Goal: Find specific fact: Find specific fact

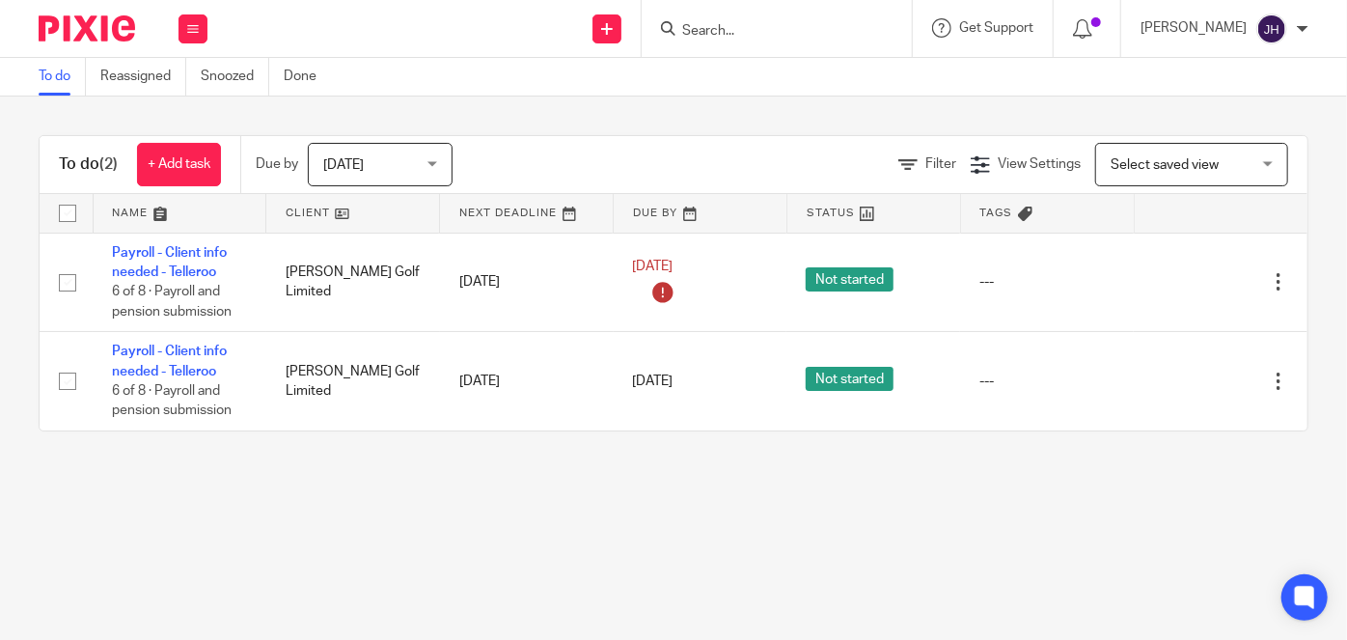
click at [772, 31] on input "Search" at bounding box center [767, 31] width 174 height 17
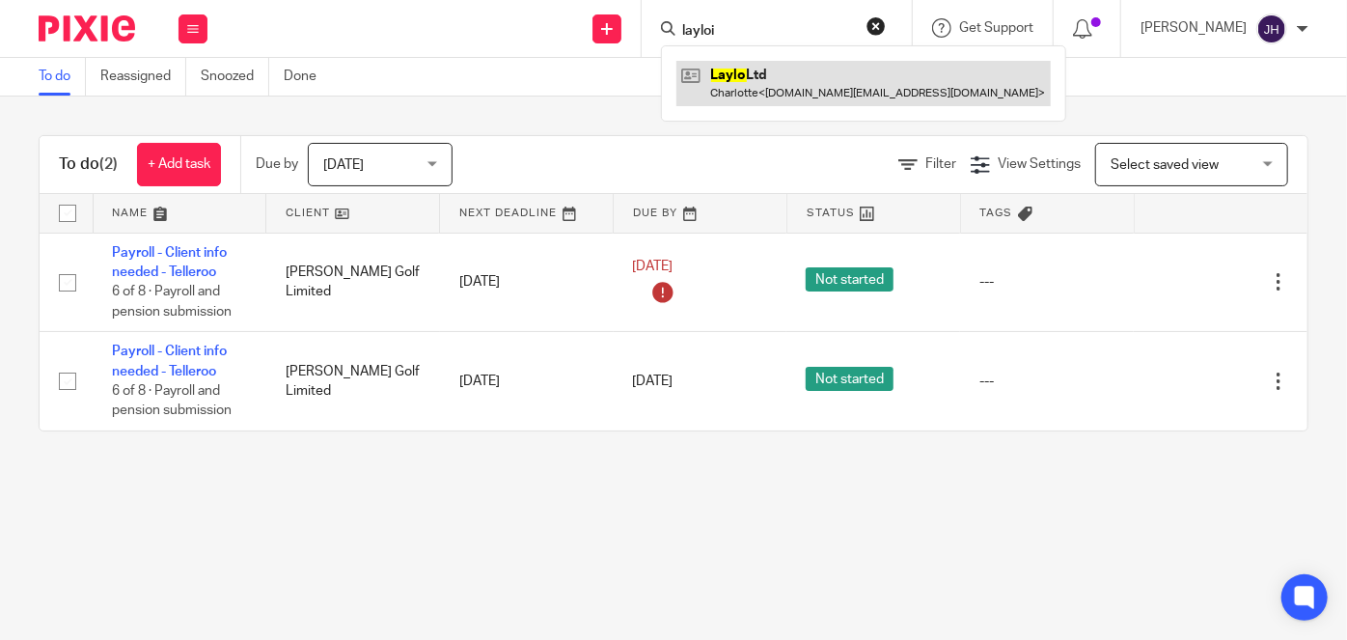
type input "layloi"
click at [834, 88] on link at bounding box center [863, 83] width 374 height 44
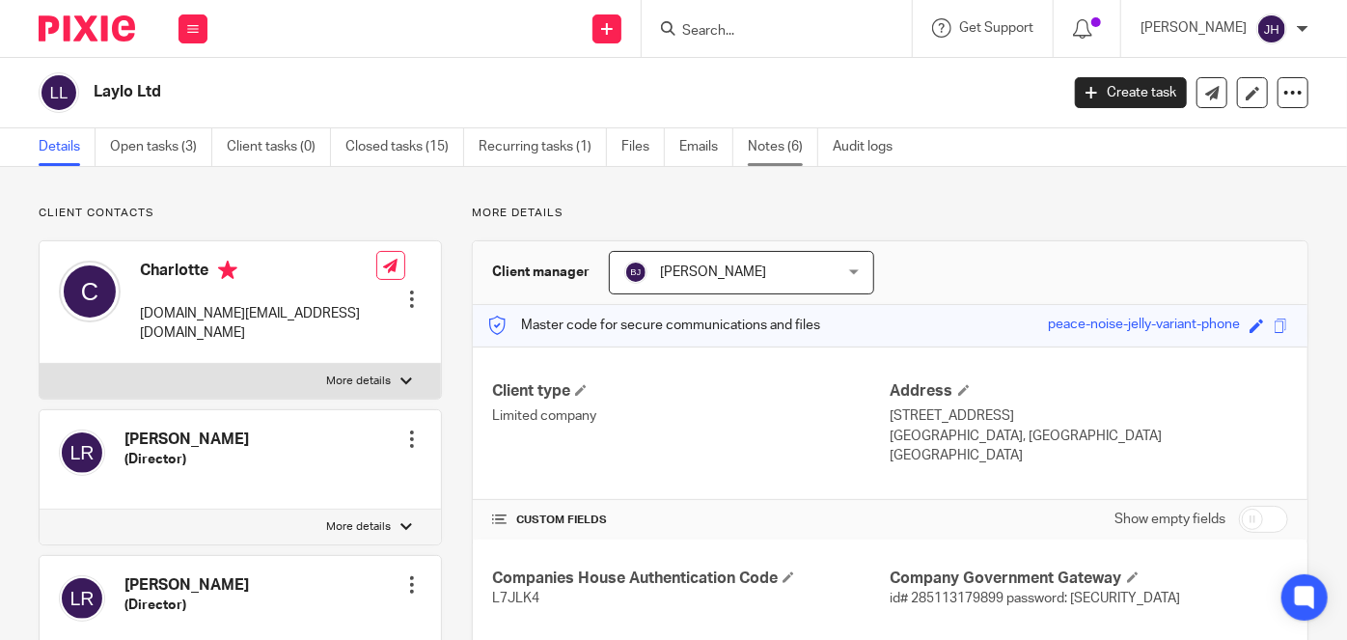
click at [792, 143] on link "Notes (6)" at bounding box center [783, 147] width 70 height 38
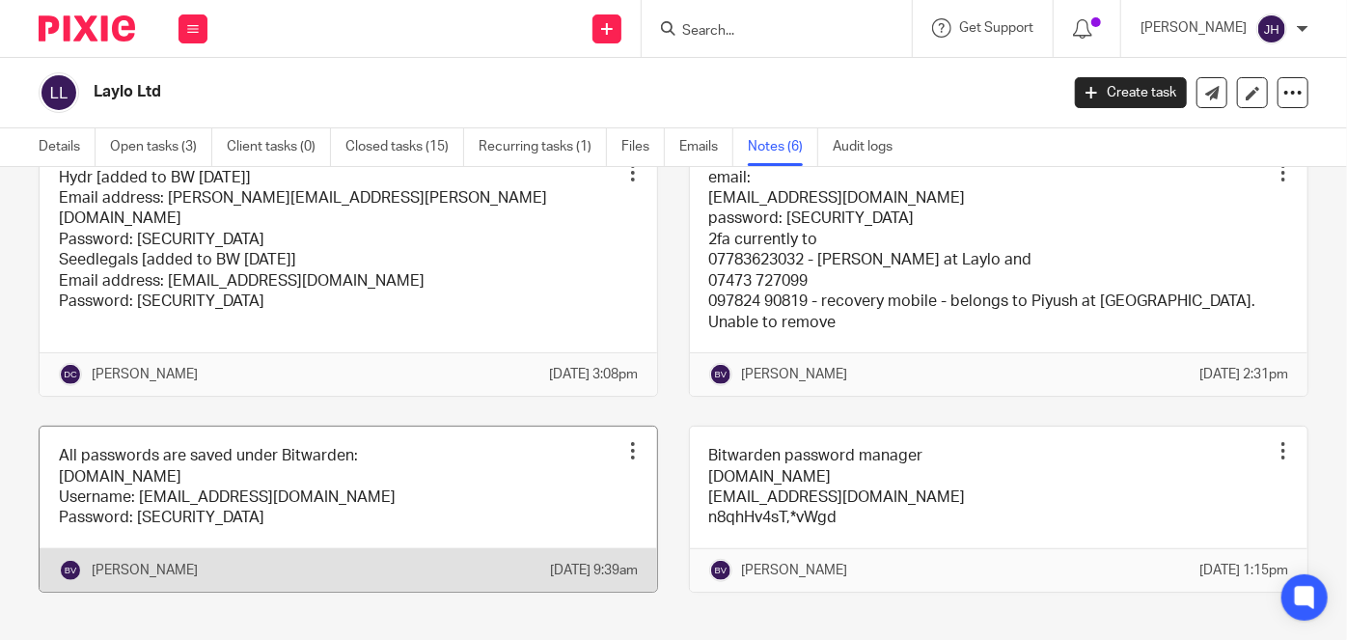
scroll to position [526, 0]
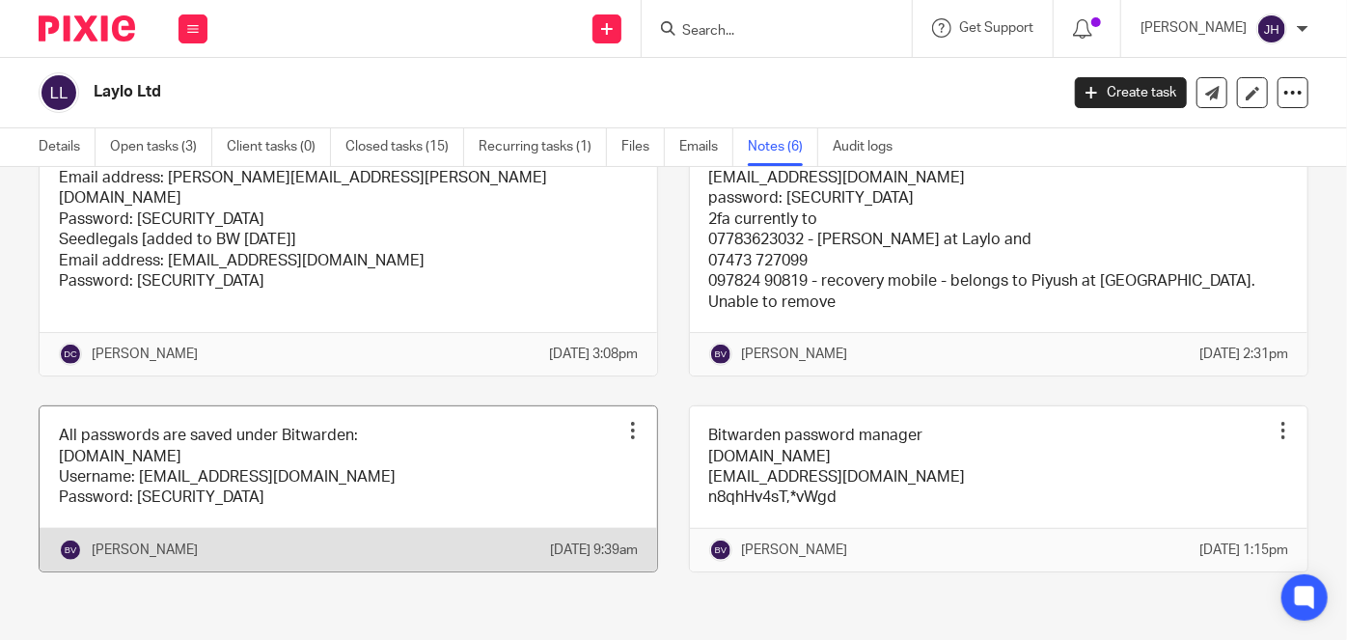
click at [360, 484] on link at bounding box center [349, 488] width 618 height 165
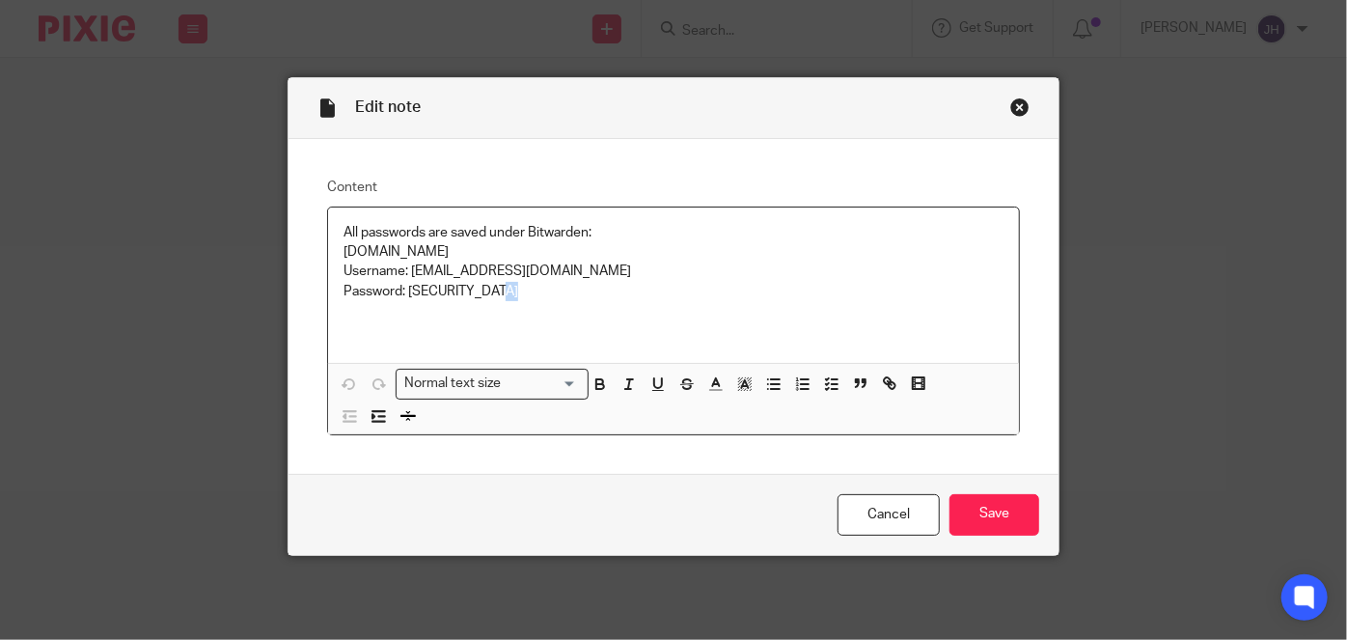
click at [511, 290] on p "Password: n8qhHv4sT,*vWgd" at bounding box center [674, 291] width 660 height 19
click at [436, 292] on p "Password: n8qhHv4sT,*vWgd" at bounding box center [674, 291] width 660 height 19
drag, startPoint x: 435, startPoint y: 292, endPoint x: 548, endPoint y: 291, distance: 112.9
click at [548, 291] on p "Password: n8qhHv4sT,*vWgd" at bounding box center [674, 291] width 660 height 19
copy p "n8qhHv4sT,*vWgd"
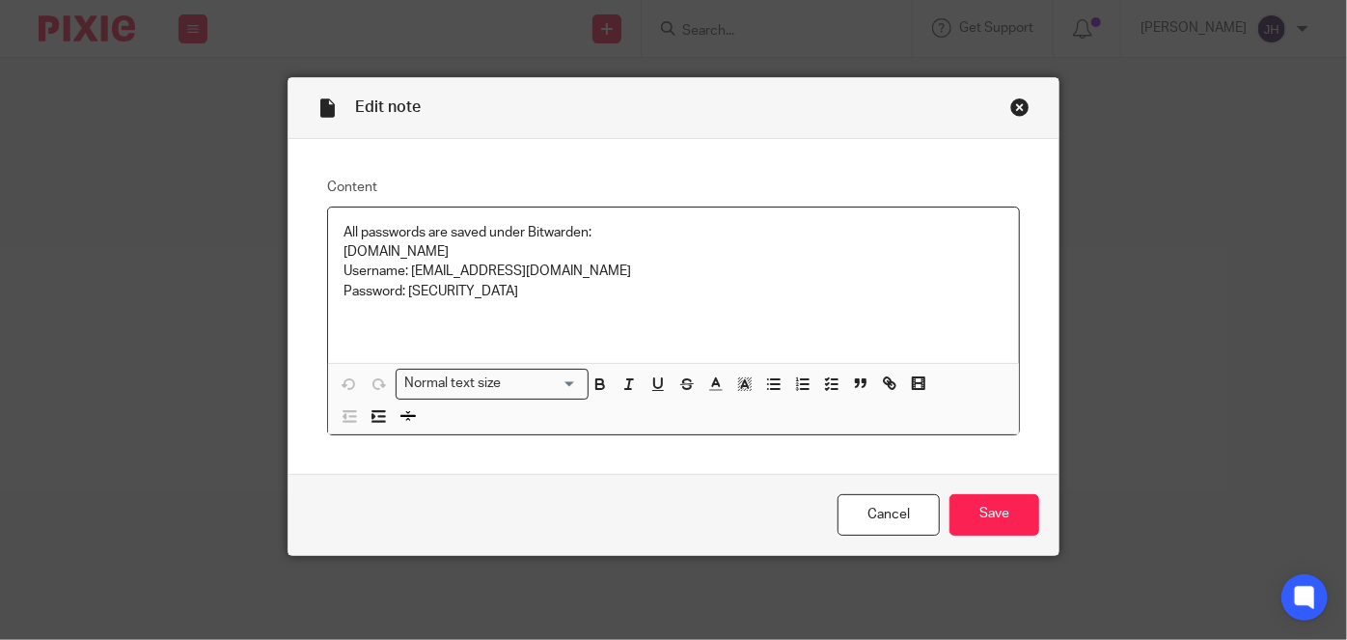
click at [1096, 216] on div "Edit note Content All passwords are saved under Bitwarden: vault.bidwarden.com …" at bounding box center [673, 320] width 1347 height 640
click at [1010, 100] on div "Close this dialog window" at bounding box center [1019, 106] width 19 height 19
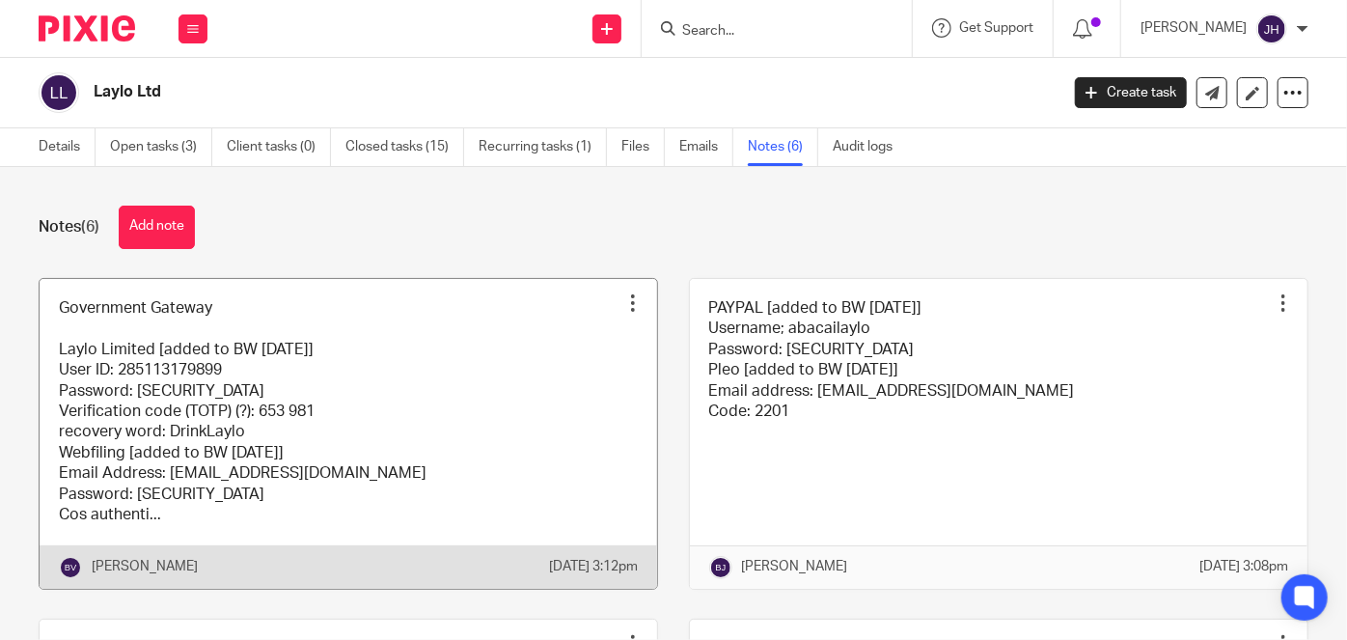
click at [460, 373] on link at bounding box center [349, 434] width 618 height 310
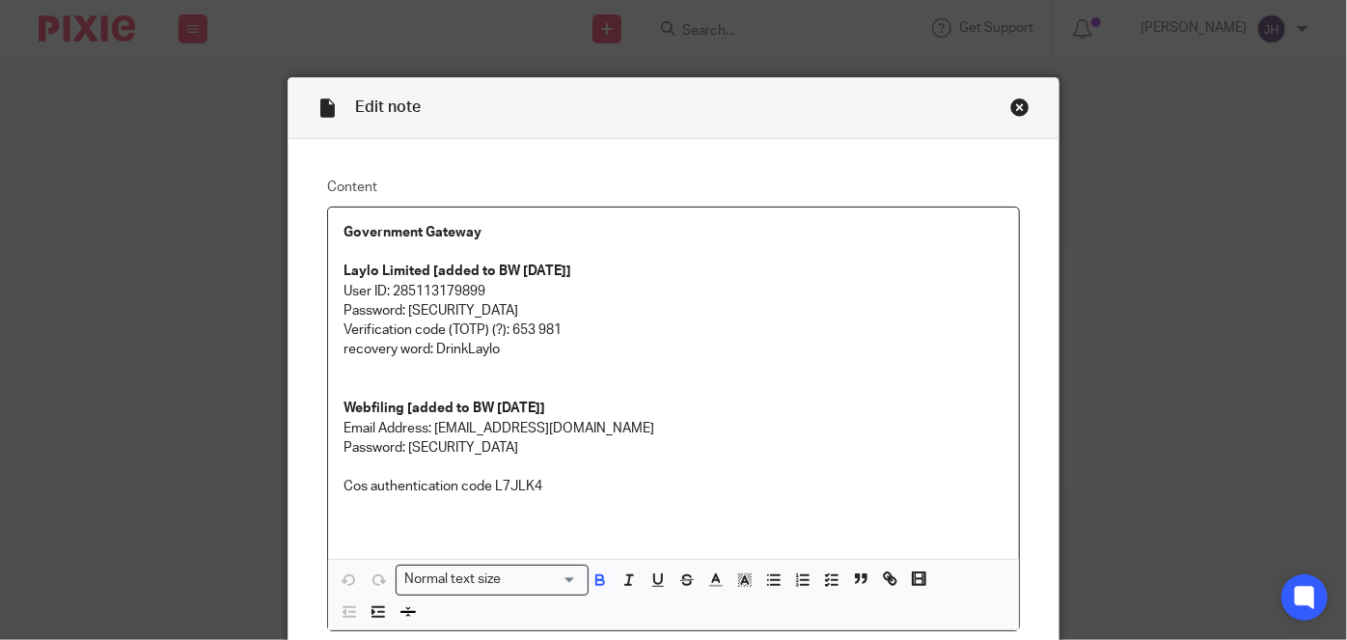
drag, startPoint x: 451, startPoint y: 277, endPoint x: 576, endPoint y: 392, distance: 170.1
click at [572, 399] on div "Government Gateway Laylo Limited [added to BW 7/8/2025] User ID: 285113179899 P…" at bounding box center [673, 382] width 691 height 351
click at [710, 371] on p at bounding box center [674, 380] width 660 height 40
click at [422, 443] on p "Password: Manunited17" at bounding box center [674, 447] width 660 height 19
drag, startPoint x: 422, startPoint y: 443, endPoint x: 483, endPoint y: 440, distance: 61.8
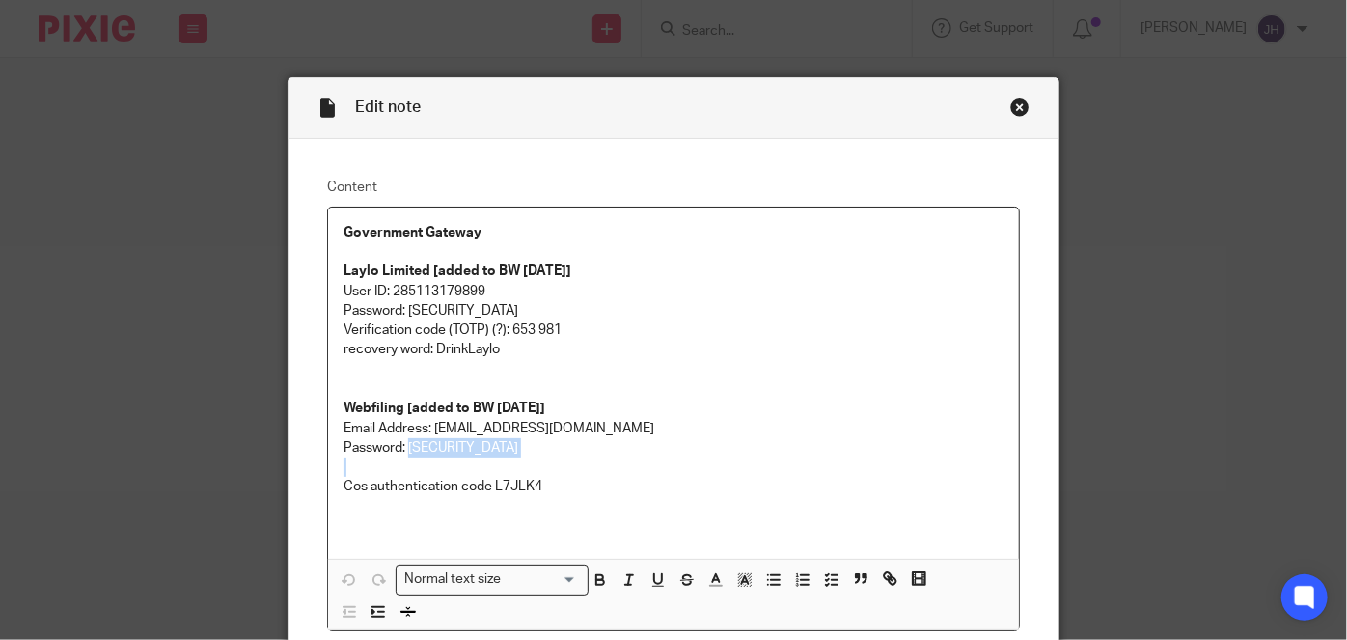
click at [483, 440] on p "Password: Manunited17" at bounding box center [674, 447] width 660 height 19
copy p "Manunited17"
click at [1182, 371] on div "Edit note Content Government Gateway Laylo Limited [added to BW 7/8/2025] User …" at bounding box center [673, 320] width 1347 height 640
click at [1012, 117] on div "Edit note" at bounding box center [674, 108] width 770 height 61
click at [1010, 104] on div "Close this dialog window" at bounding box center [1019, 106] width 19 height 19
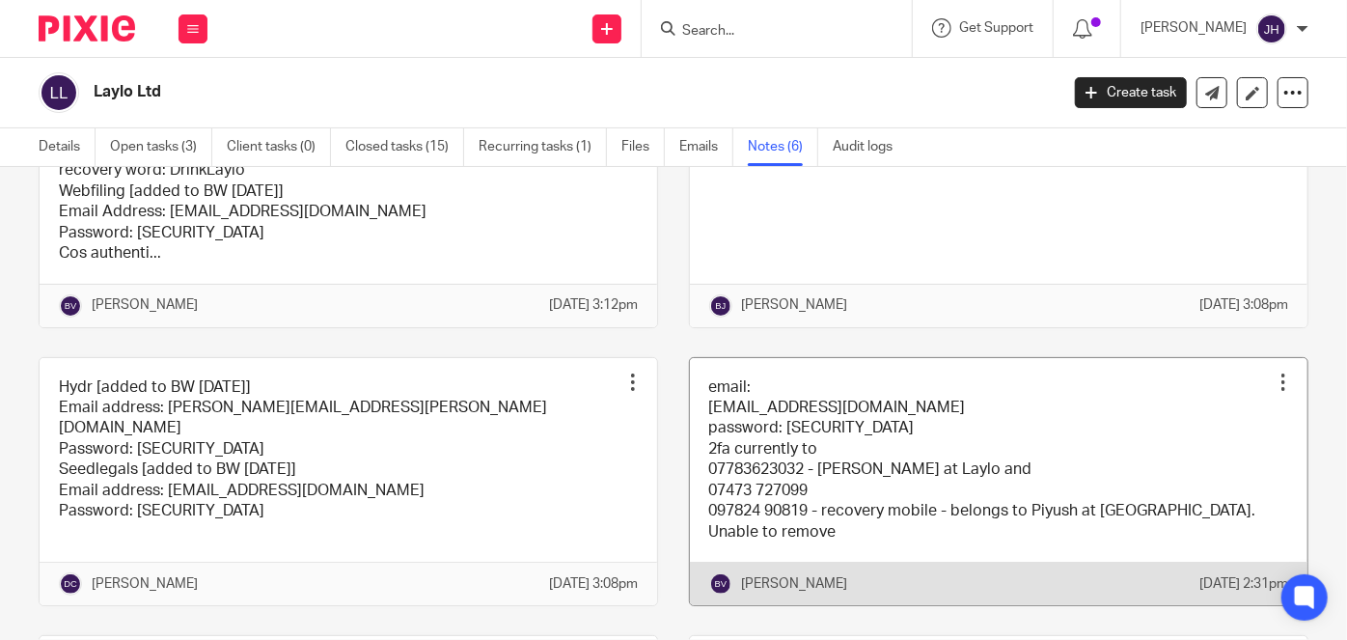
scroll to position [262, 0]
click at [774, 466] on link at bounding box center [999, 481] width 618 height 248
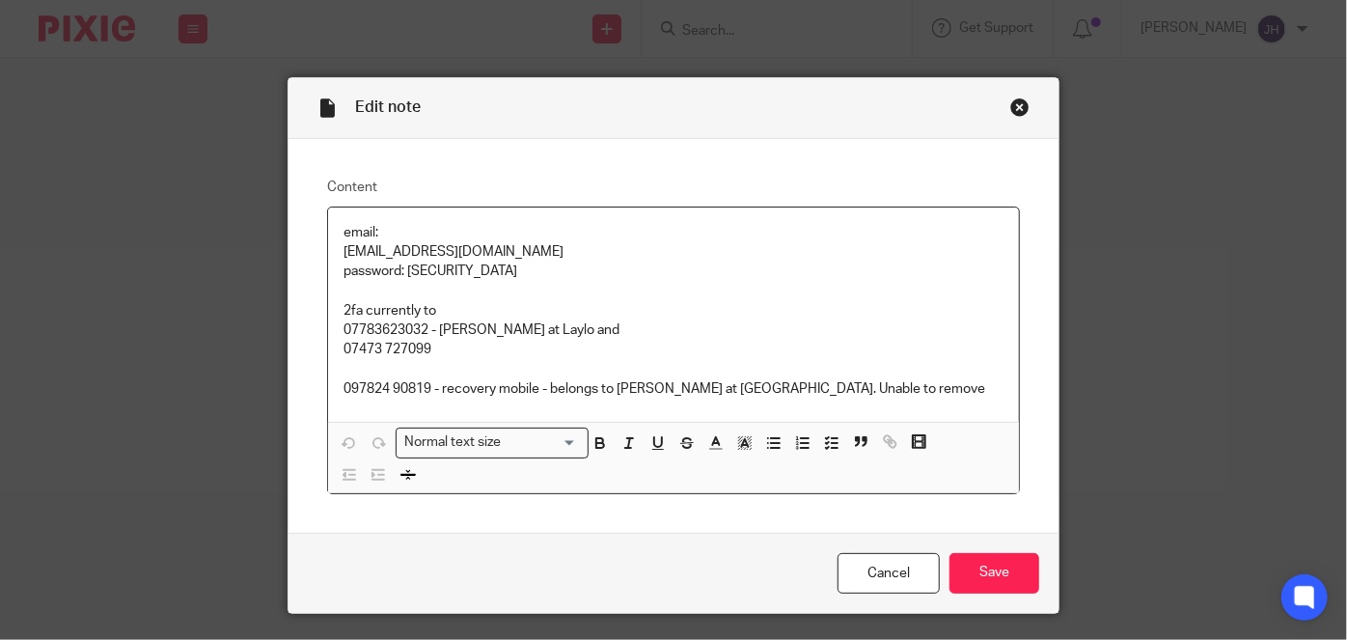
click at [412, 269] on p "password: [SECURITY_DATA]" at bounding box center [674, 270] width 660 height 19
drag, startPoint x: 412, startPoint y: 269, endPoint x: 583, endPoint y: 270, distance: 170.8
click at [583, 270] on p "password: [SECURITY_DATA]" at bounding box center [674, 270] width 660 height 19
click at [599, 275] on p "password: [SECURITY_DATA]" at bounding box center [674, 270] width 660 height 19
drag, startPoint x: 523, startPoint y: 272, endPoint x: 401, endPoint y: 270, distance: 121.6
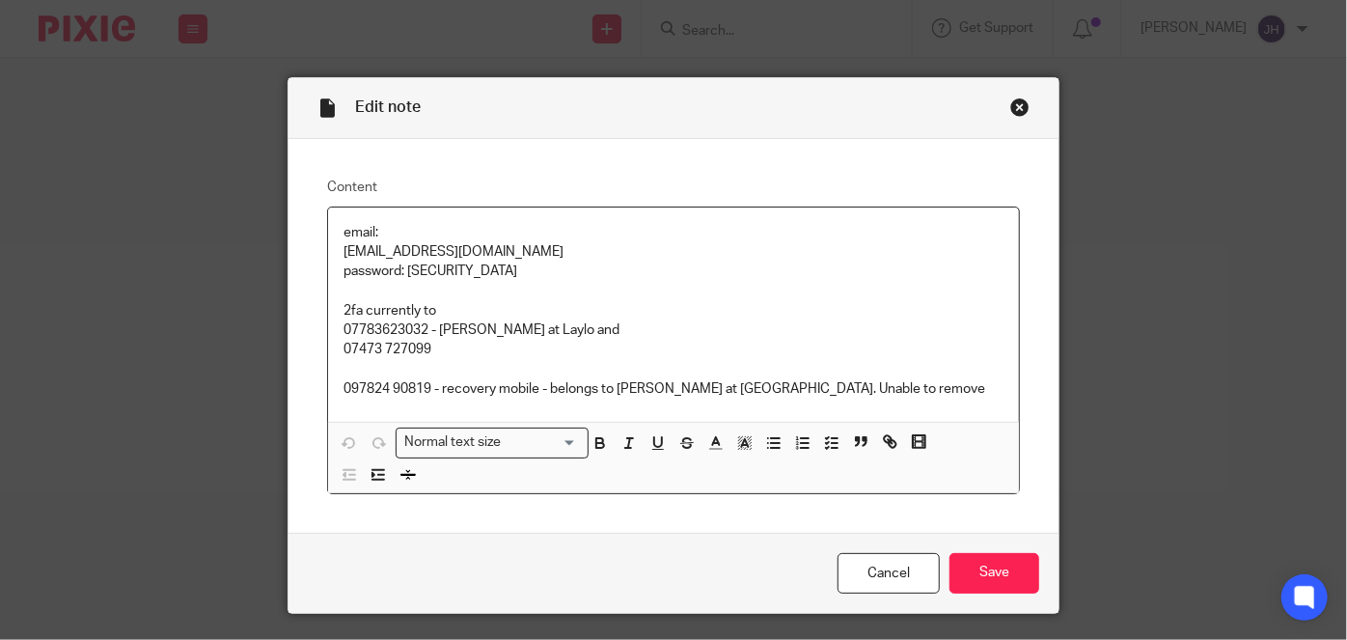
click at [401, 270] on p "password: [SECURITY_DATA]" at bounding box center [674, 270] width 660 height 19
copy p "$r5stlNedOnOcuY+p&as"
